Goal: Find specific page/section: Find specific page/section

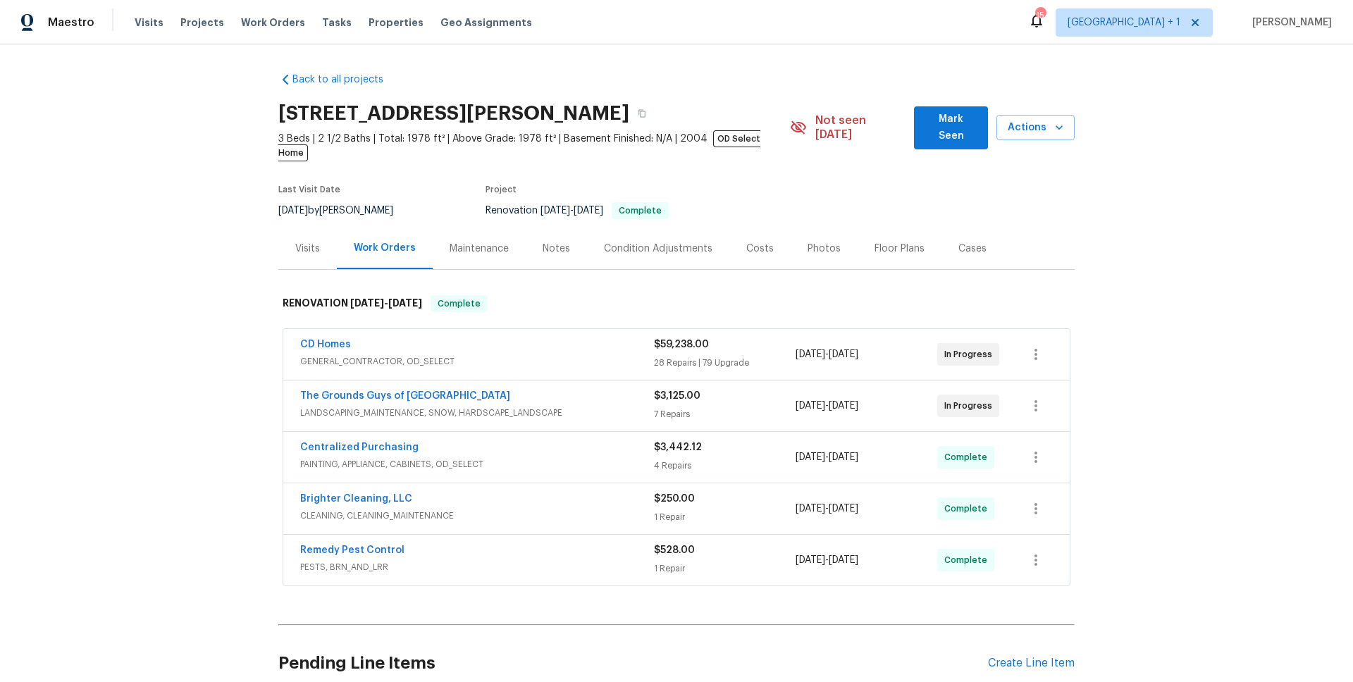
click at [318, 337] on span "CD Homes" at bounding box center [325, 344] width 51 height 14
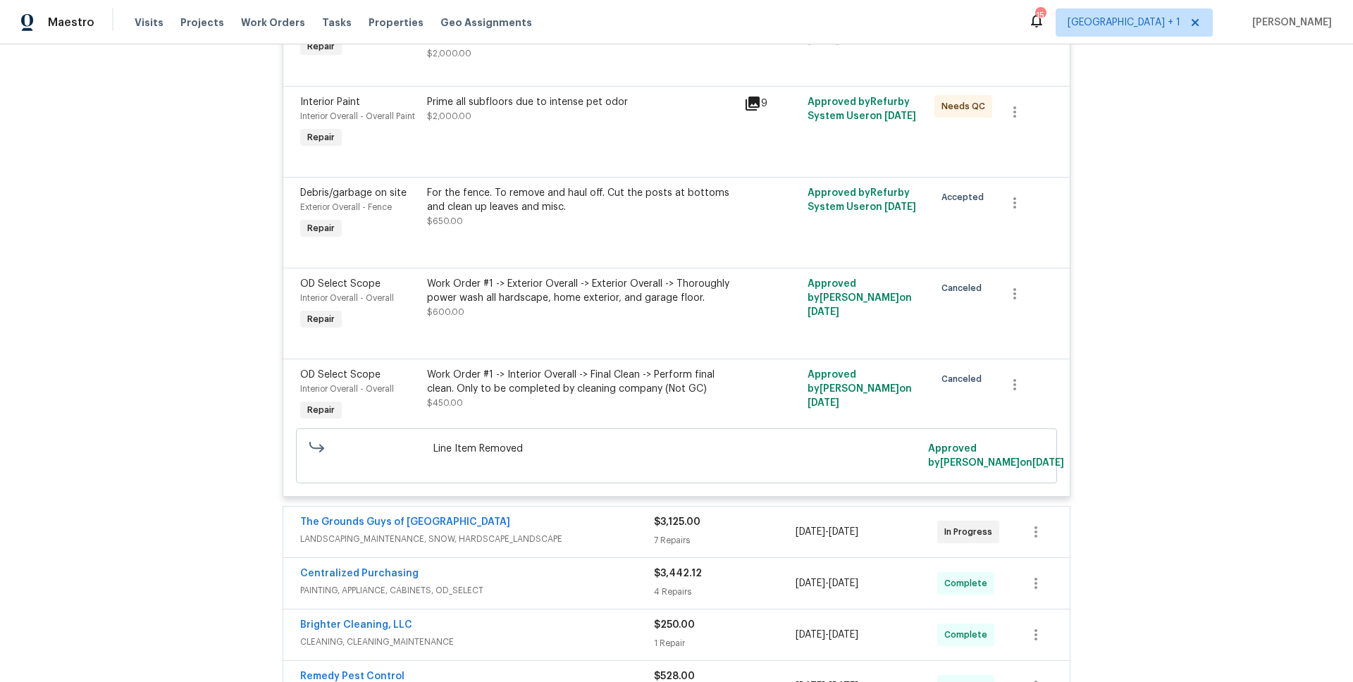
scroll to position [9787, 0]
